Goal: Navigation & Orientation: Find specific page/section

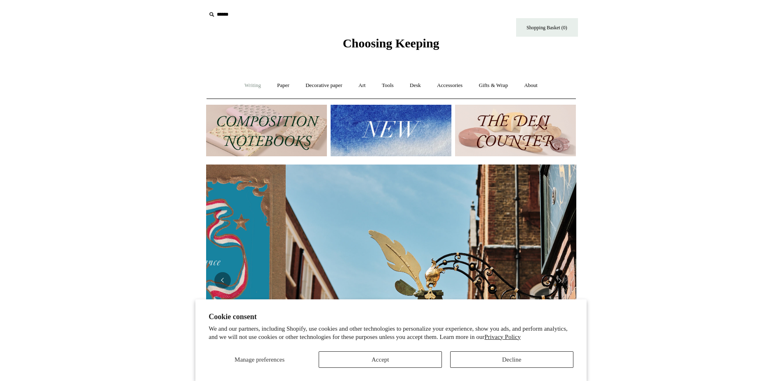
scroll to position [0, 370]
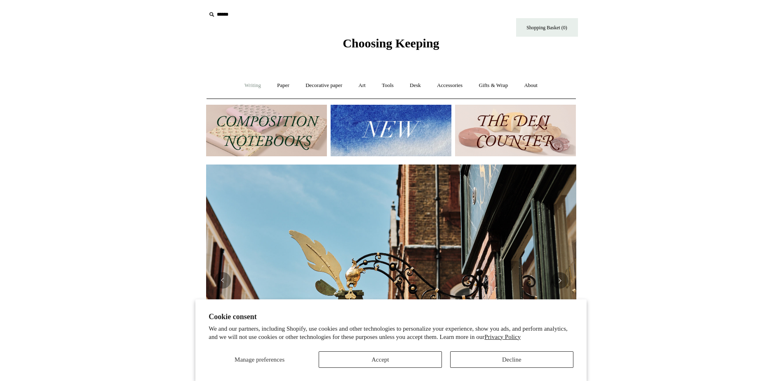
click at [245, 83] on link "Writing +" at bounding box center [252, 86] width 31 height 22
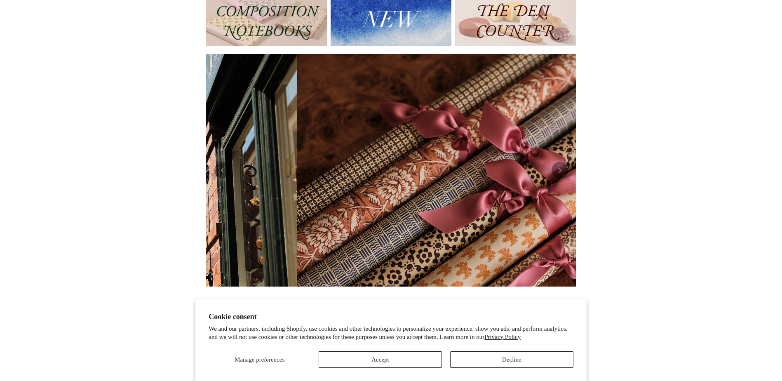
scroll to position [0, 740]
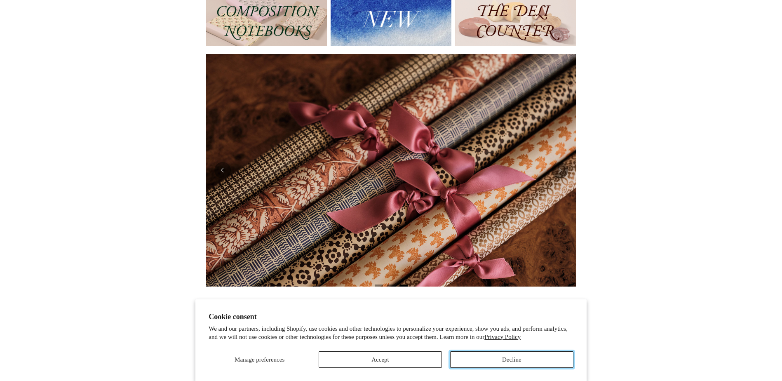
click at [481, 361] on button "Decline" at bounding box center [511, 359] width 123 height 16
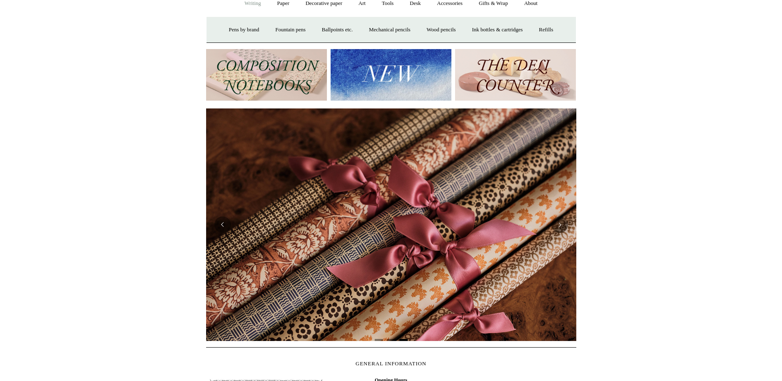
scroll to position [0, 0]
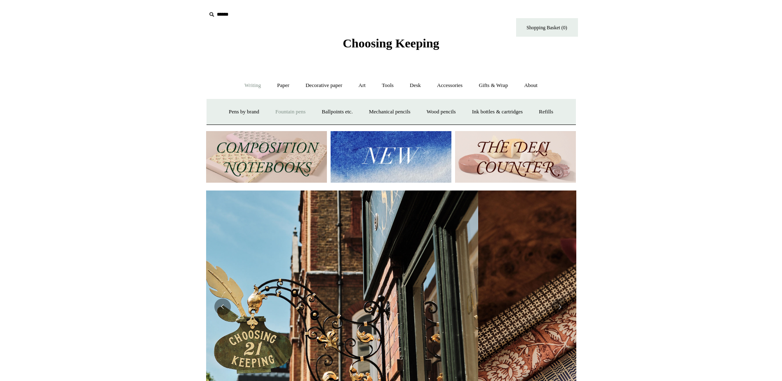
click at [272, 110] on link "Fountain pens +" at bounding box center [290, 112] width 45 height 22
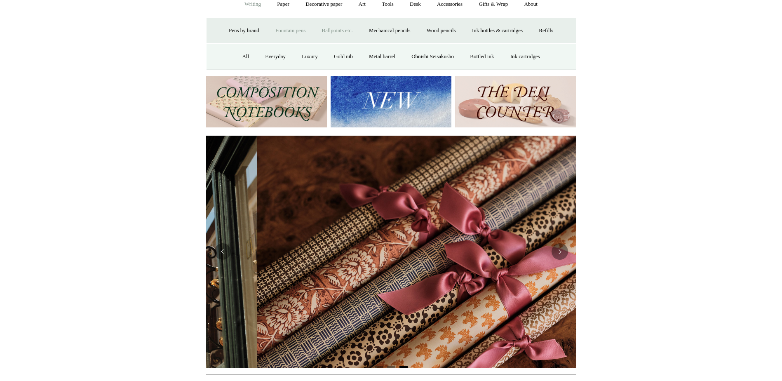
scroll to position [0, 740]
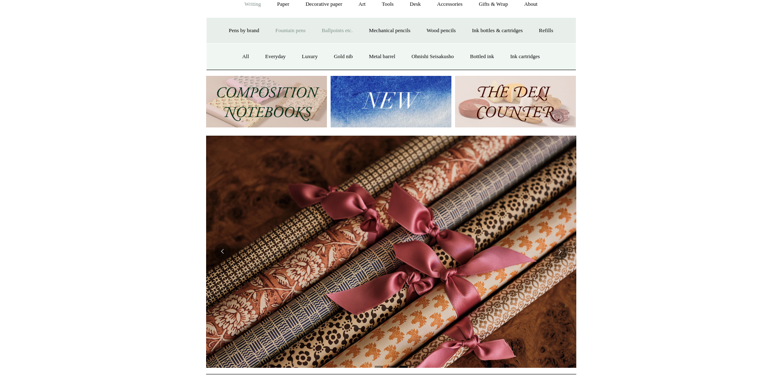
click at [340, 32] on link "Ballpoints etc. +" at bounding box center [337, 31] width 46 height 22
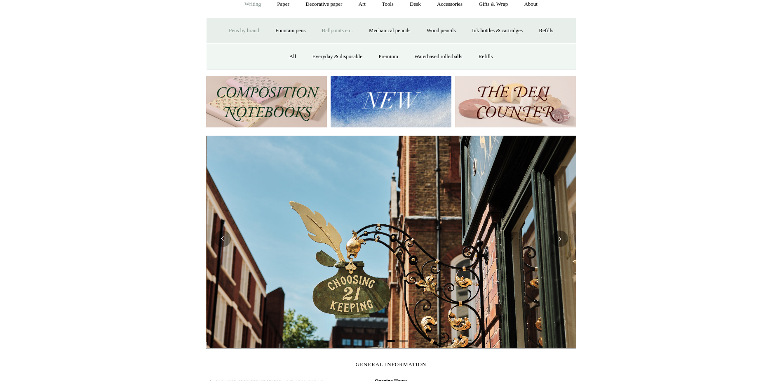
scroll to position [0, 370]
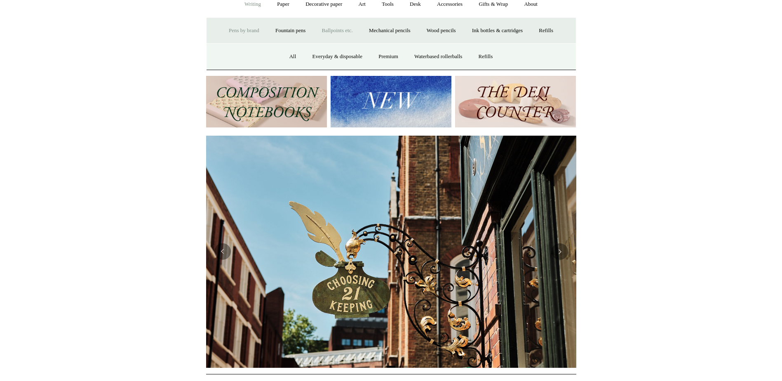
click at [234, 33] on link "Pens by brand +" at bounding box center [243, 31] width 45 height 22
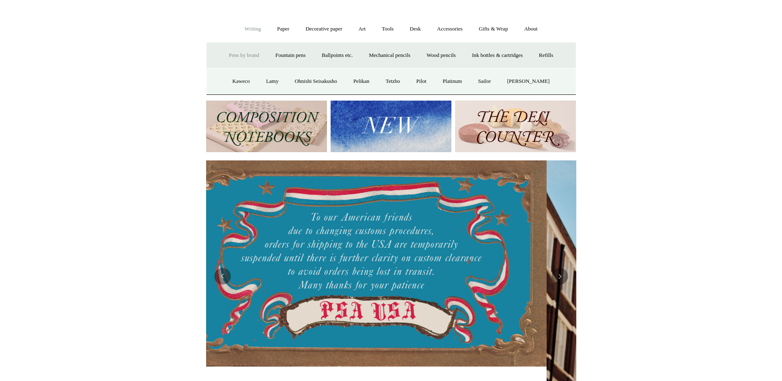
scroll to position [0, 0]
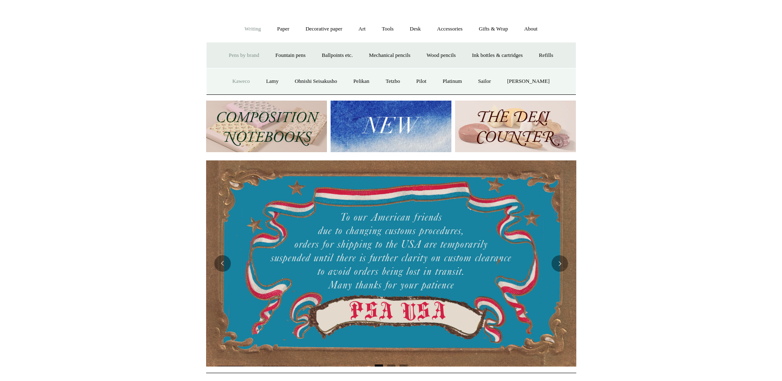
click at [237, 79] on link "Kaweco" at bounding box center [241, 81] width 33 height 22
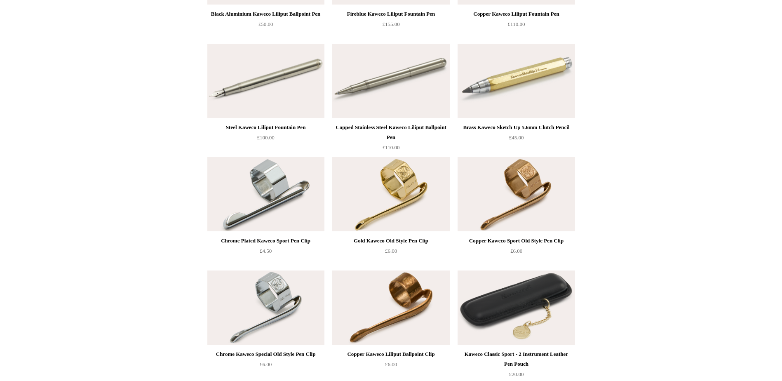
scroll to position [3586, 0]
